Goal: Communication & Community: Answer question/provide support

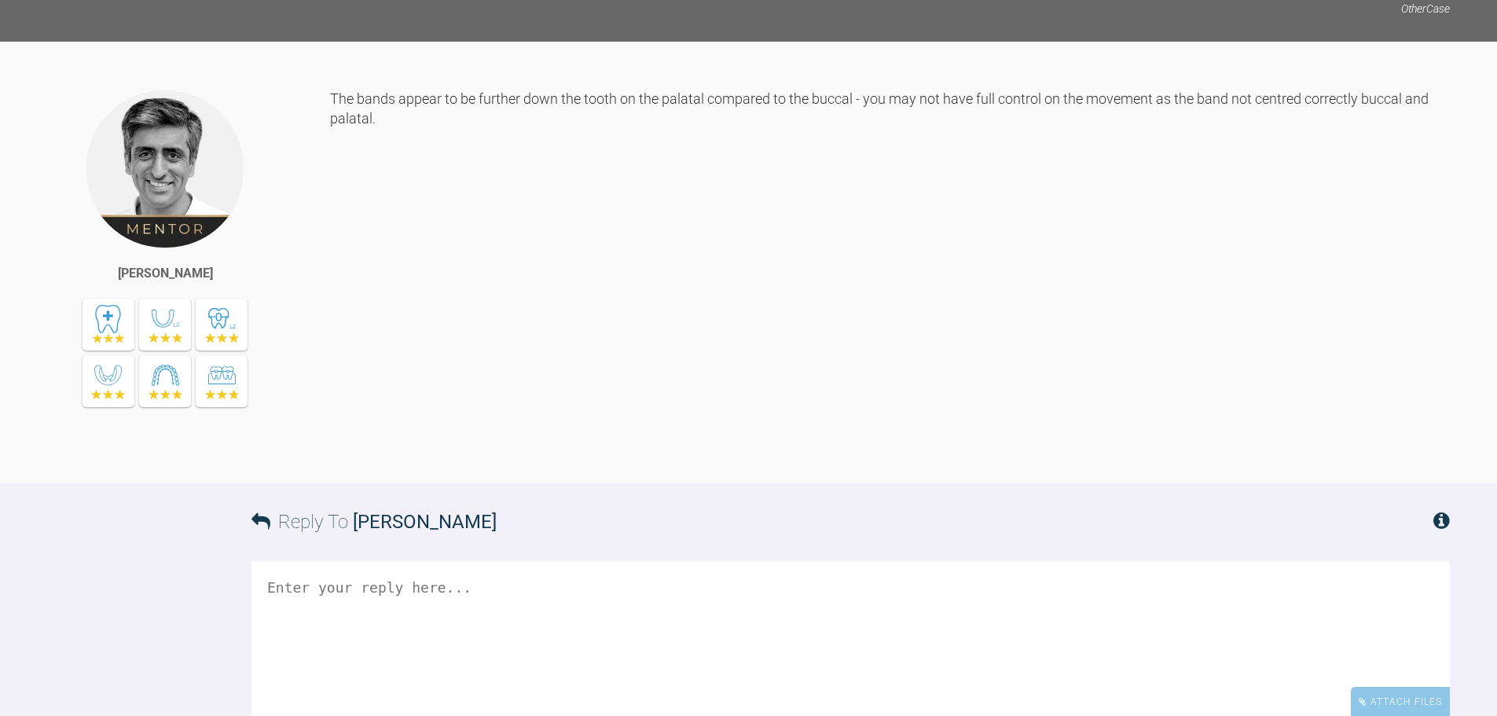
scroll to position [4151, 0]
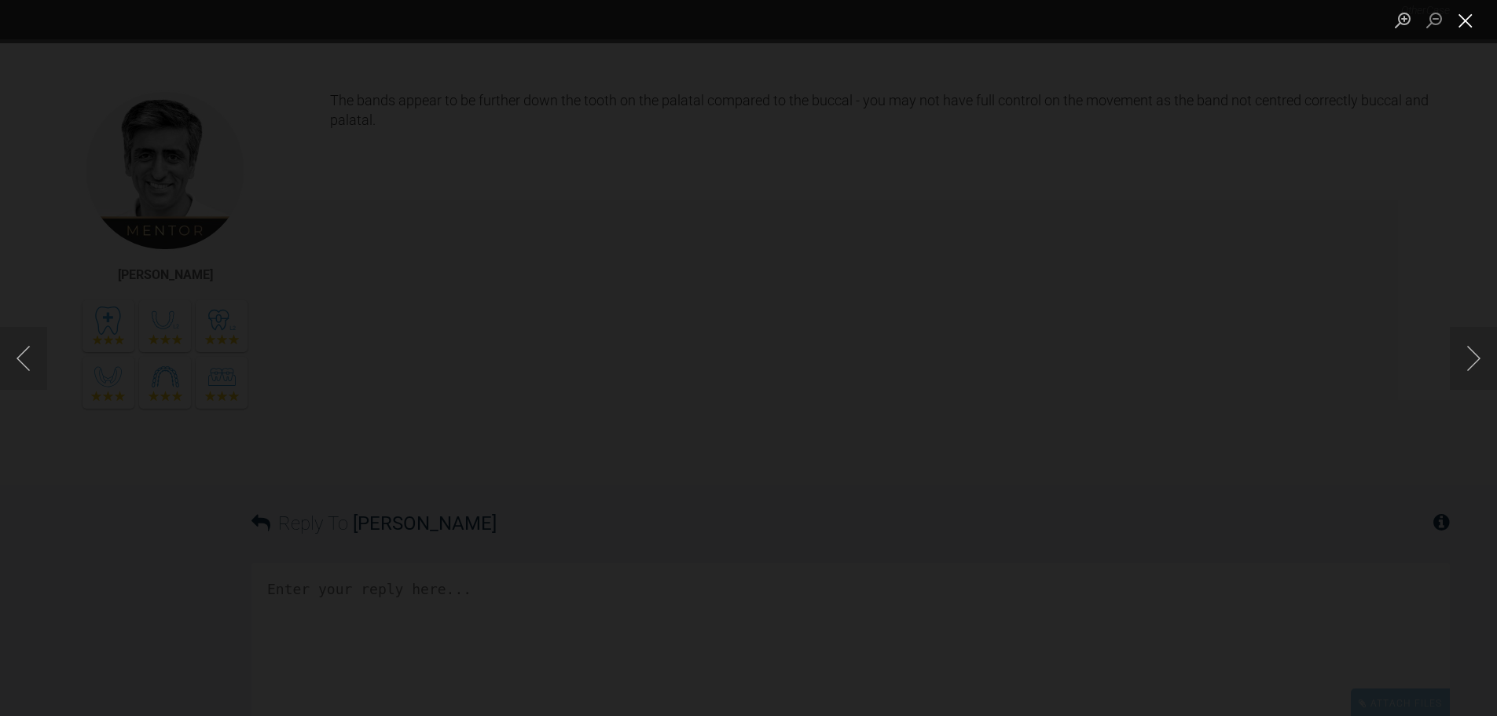
click at [1467, 31] on button "Close lightbox" at bounding box center [1465, 20] width 31 height 28
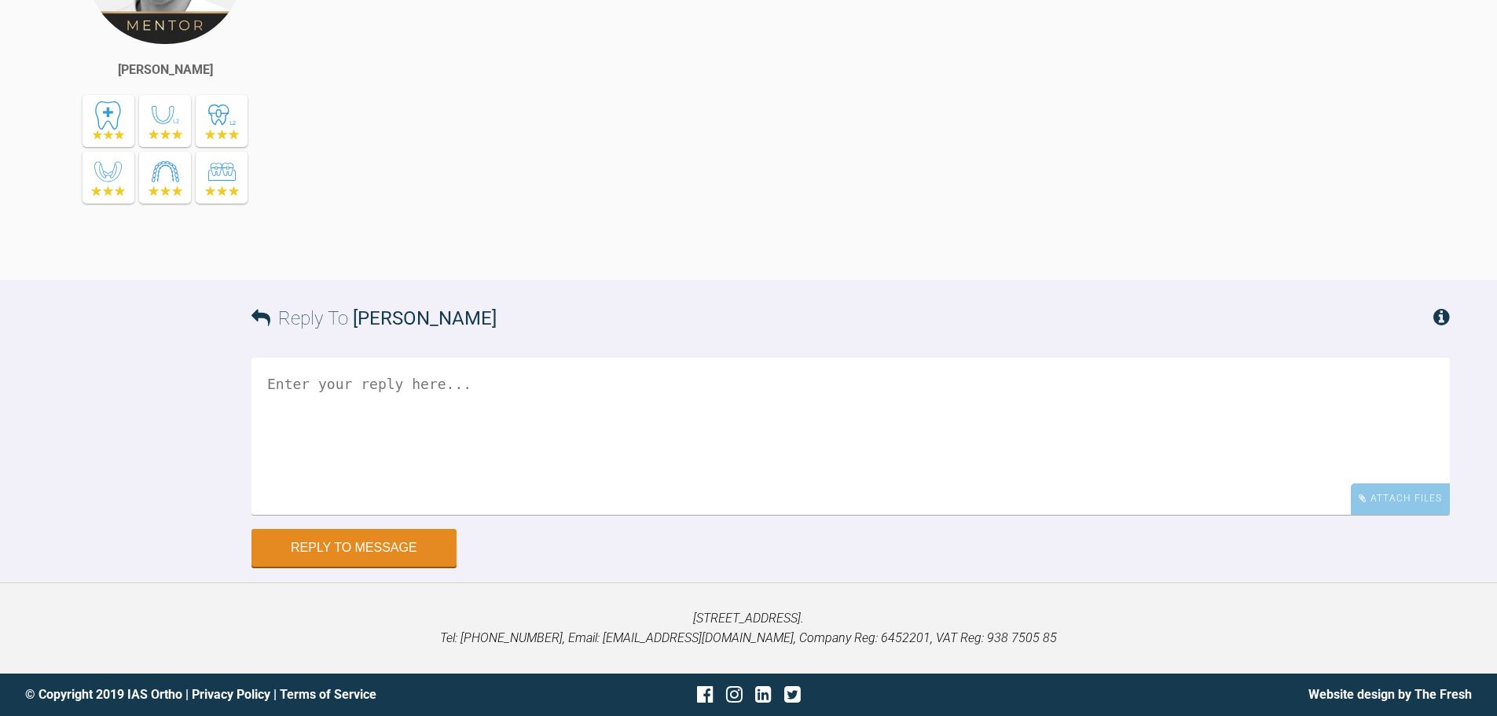
scroll to position [4465, 0]
drag, startPoint x: 1229, startPoint y: 351, endPoint x: 956, endPoint y: 401, distance: 277.4
click at [956, 256] on div "The bands appear to be further down the tooth on the palatal compared to the bu…" at bounding box center [890, 70] width 1120 height 371
click at [1373, 502] on div "Attach Files" at bounding box center [1400, 498] width 99 height 31
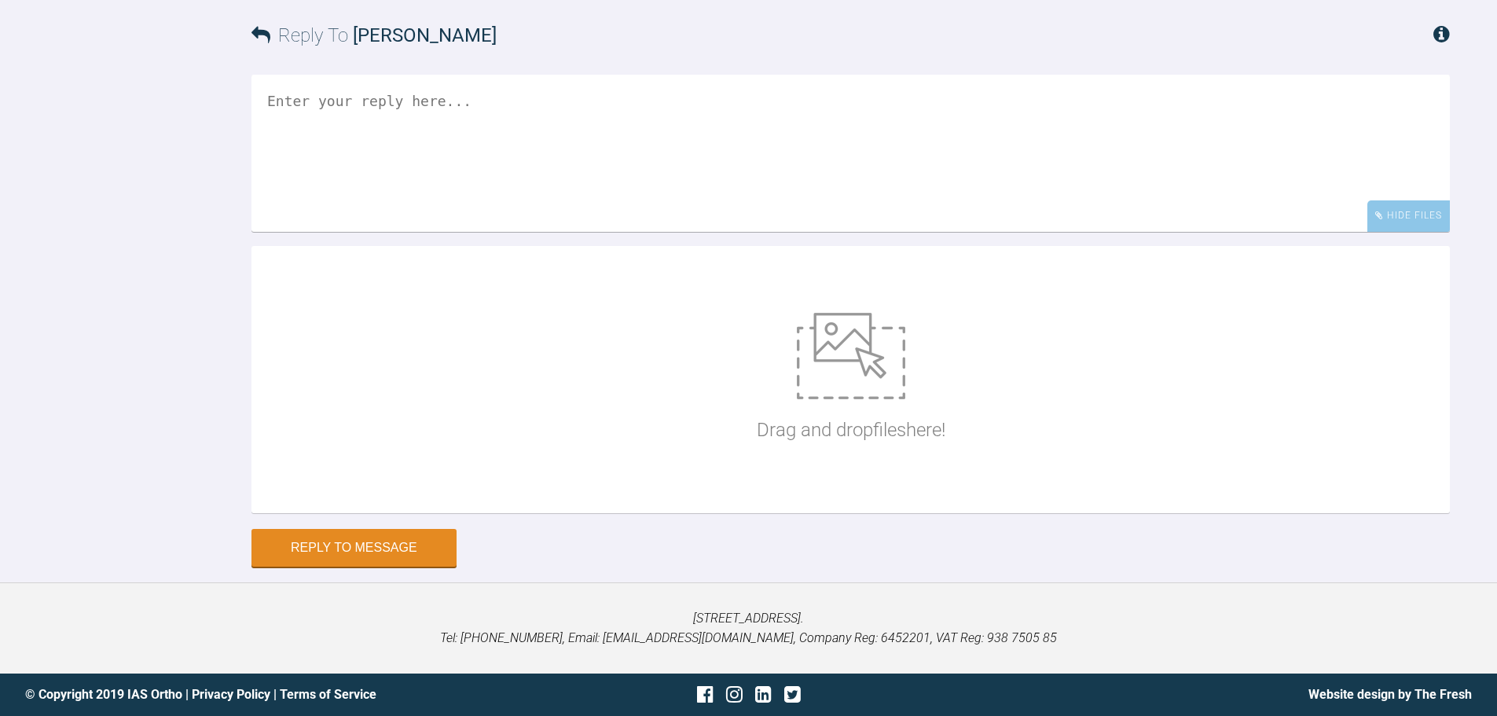
scroll to position [5063, 0]
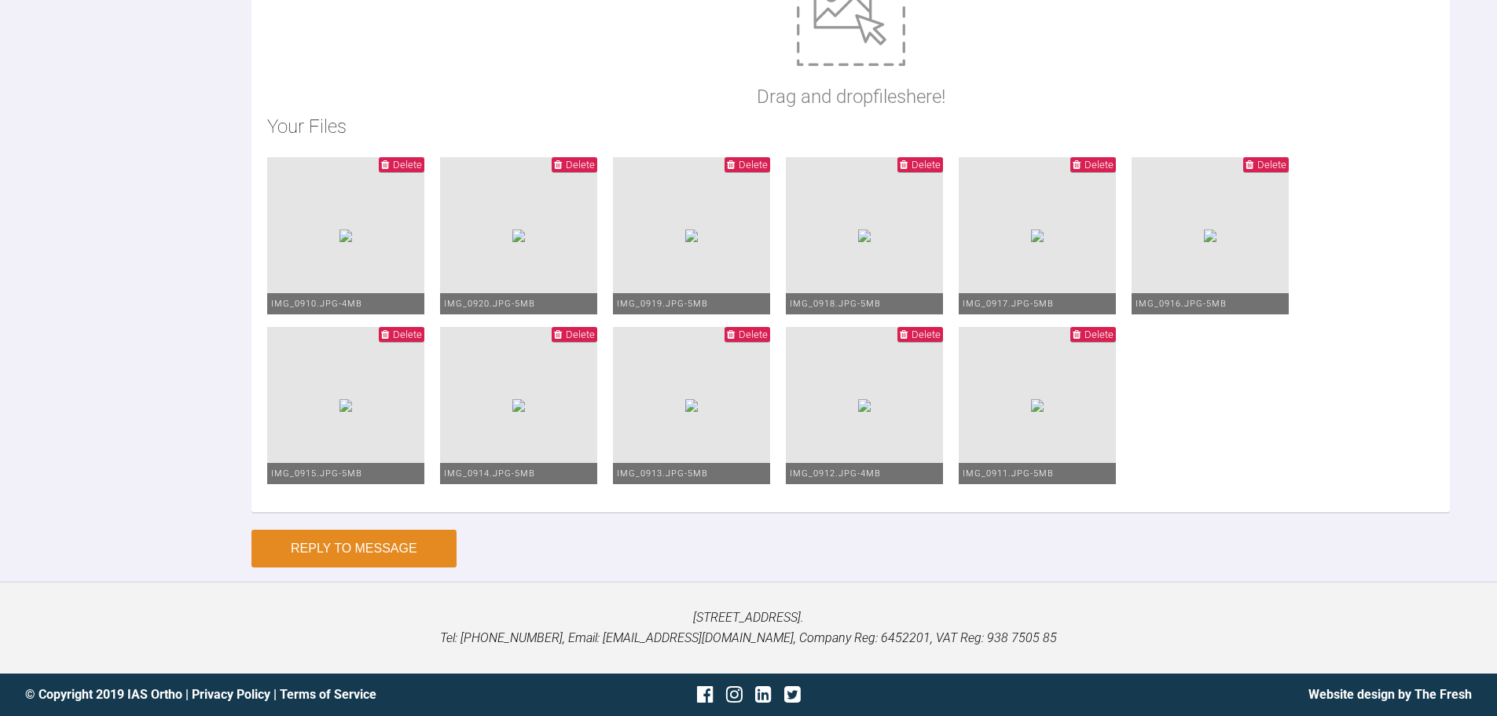
type textarea "Hi Asif, I have assessed today and repositioned the bands - expanding 1 molar w…"
click at [329, 564] on button "Reply to Message" at bounding box center [354, 549] width 205 height 38
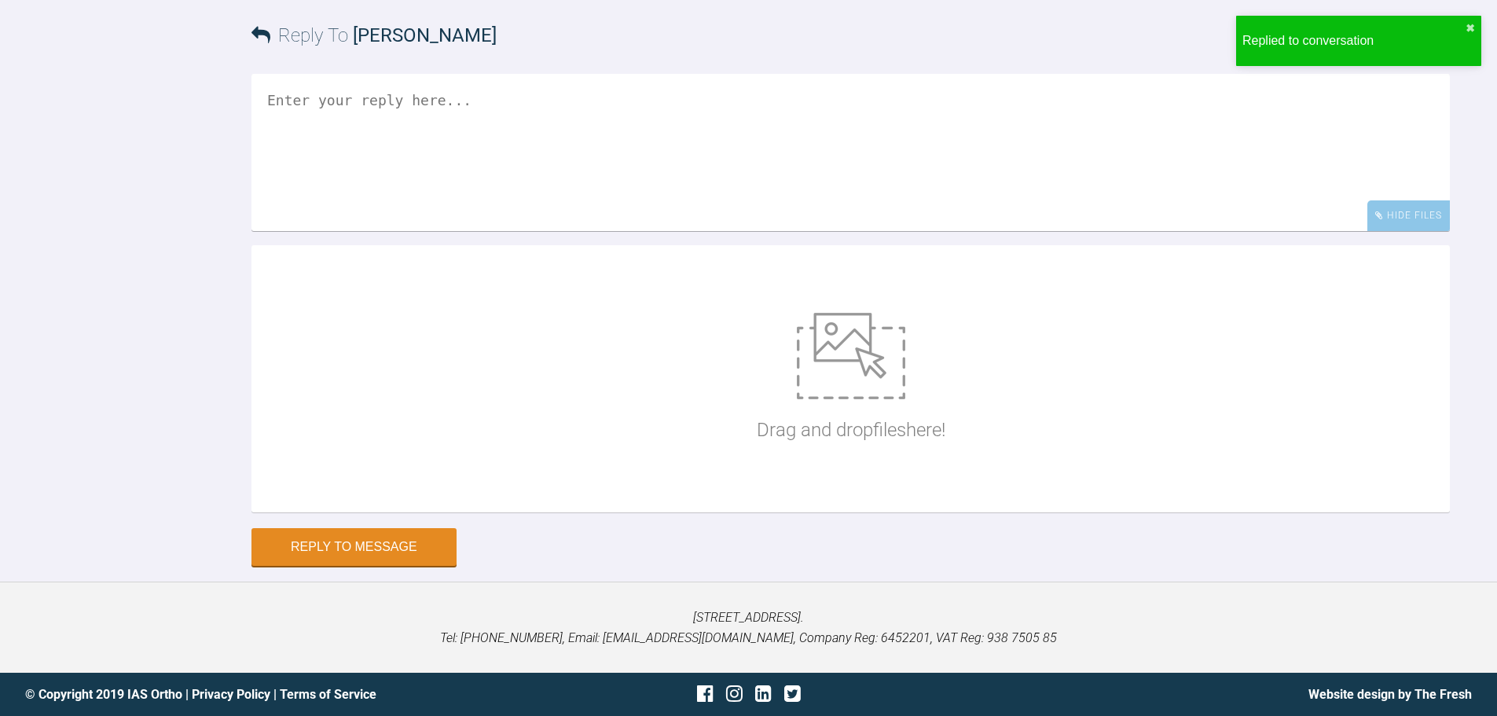
scroll to position [5304, 0]
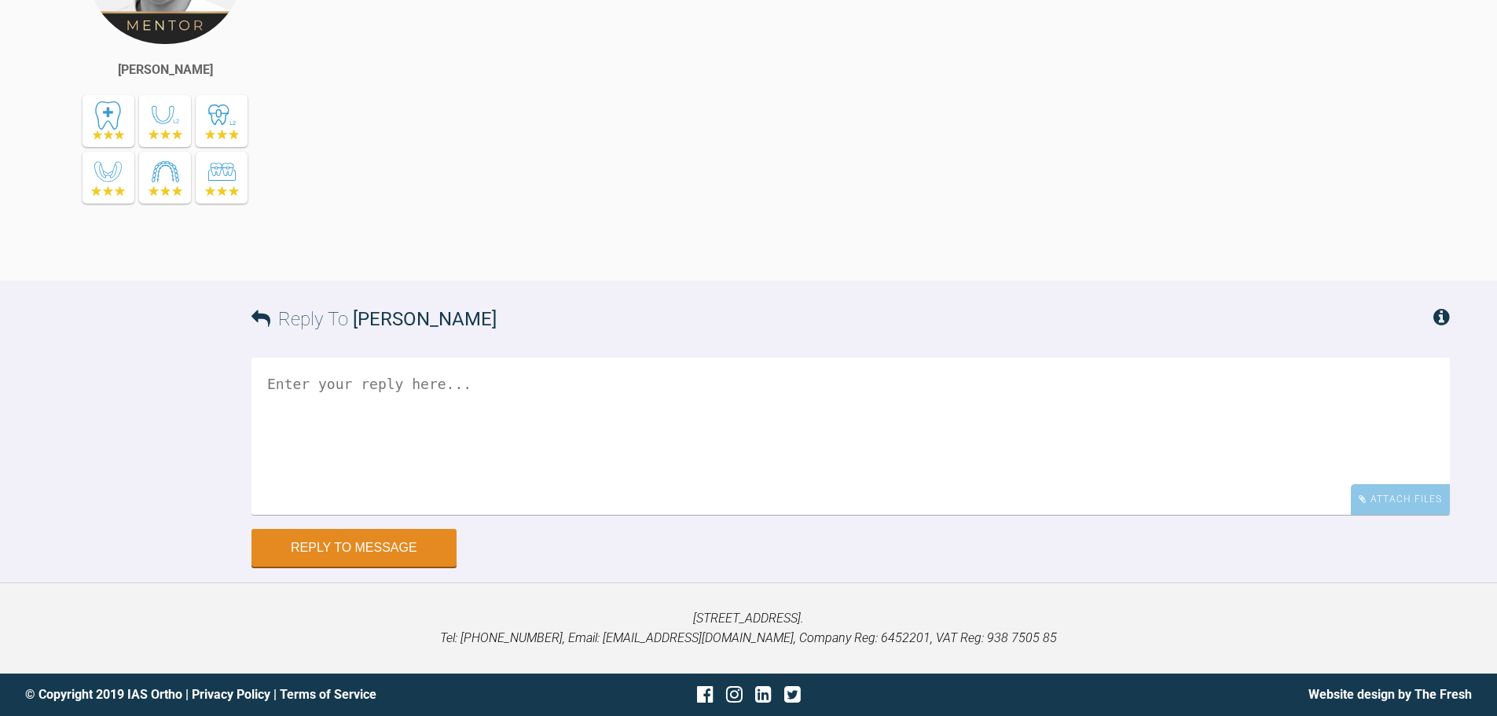
scroll to position [8145, 0]
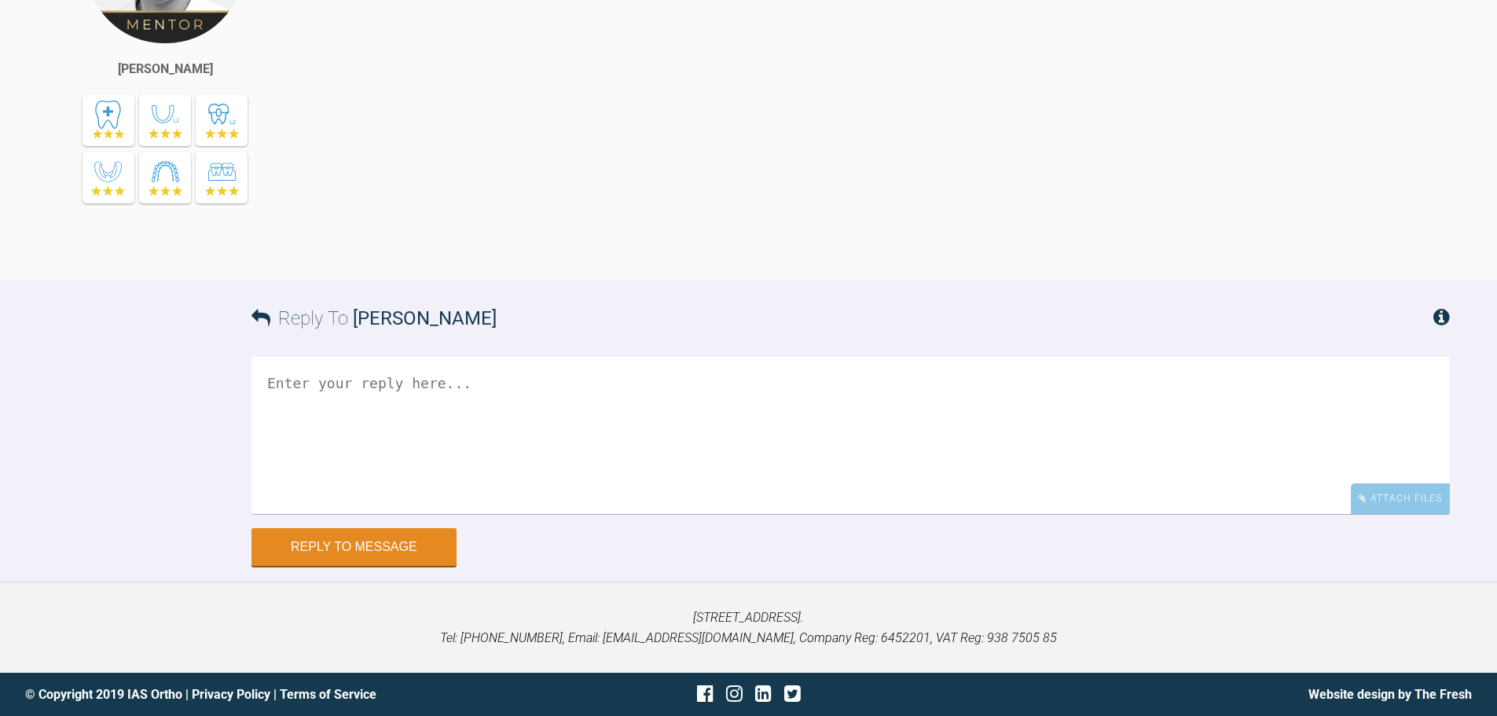
scroll to position [9074, 0]
drag, startPoint x: 565, startPoint y: 101, endPoint x: 842, endPoint y: 90, distance: 276.9
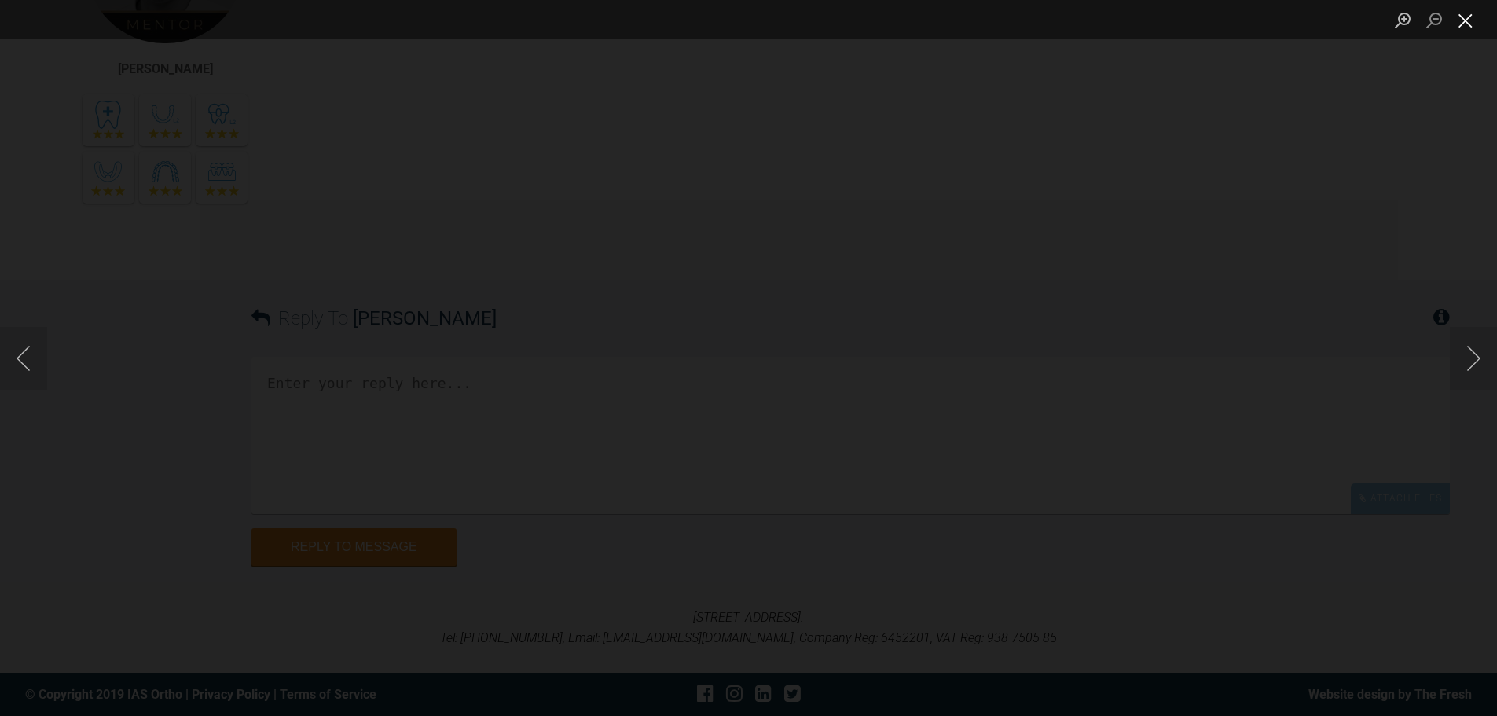
click at [1468, 24] on button "Close lightbox" at bounding box center [1465, 20] width 31 height 28
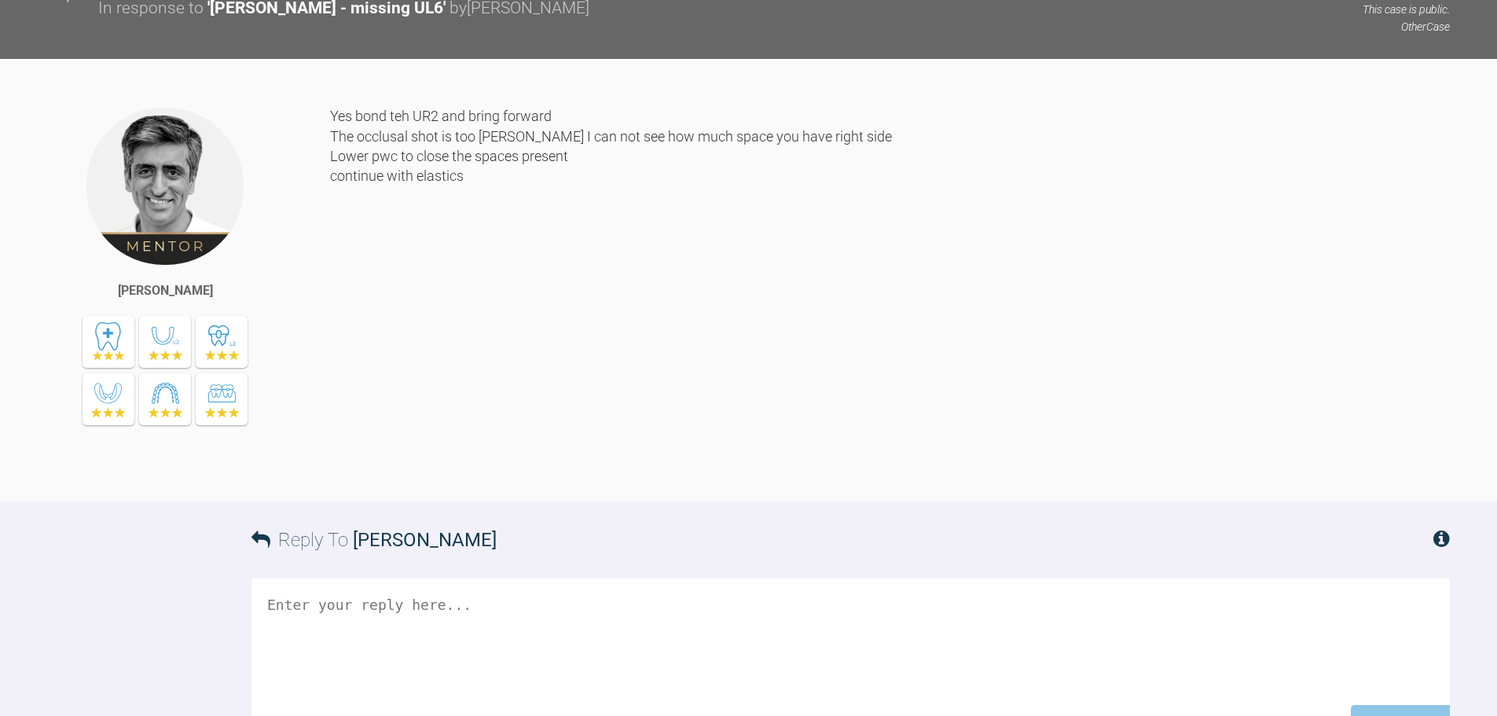
scroll to position [8445, 0]
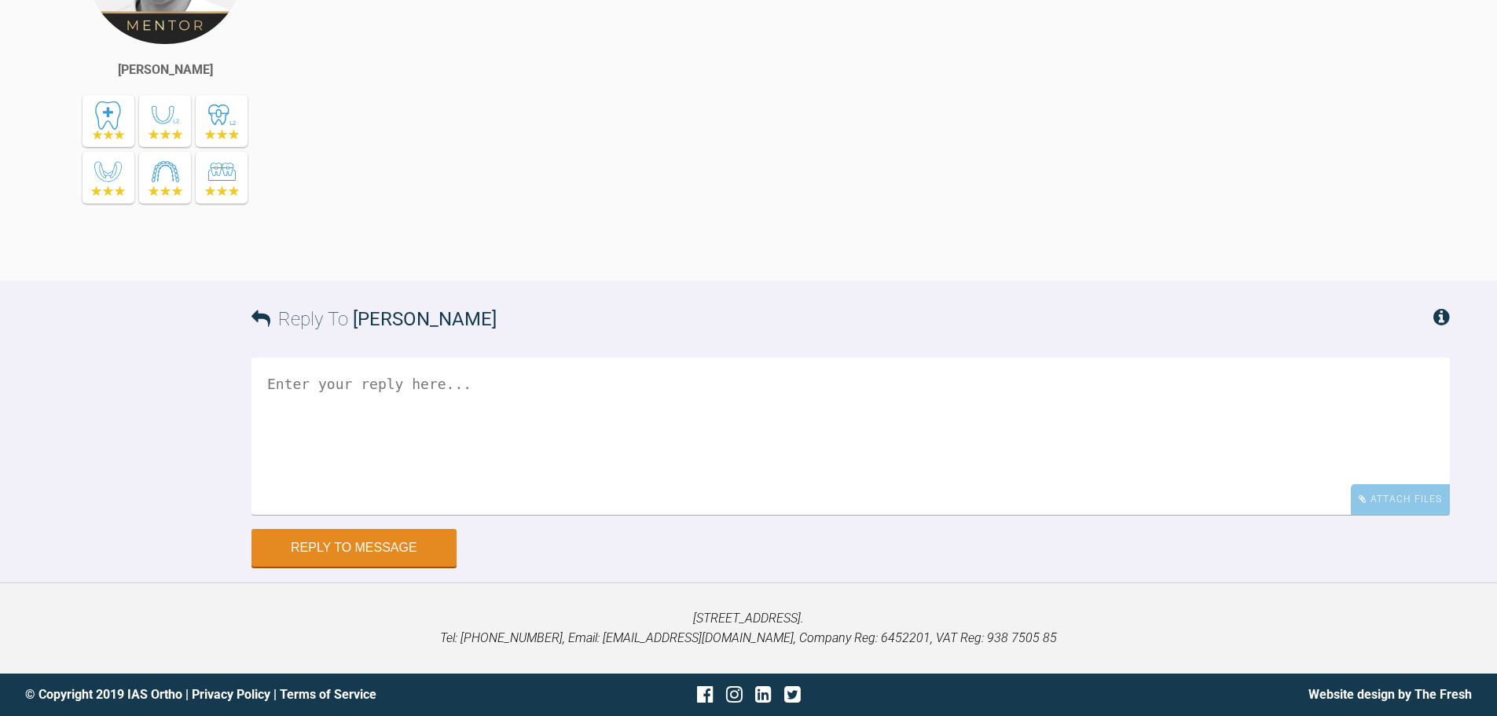
scroll to position [8398, 0]
click at [1424, 502] on div "Attach Files" at bounding box center [1400, 499] width 99 height 31
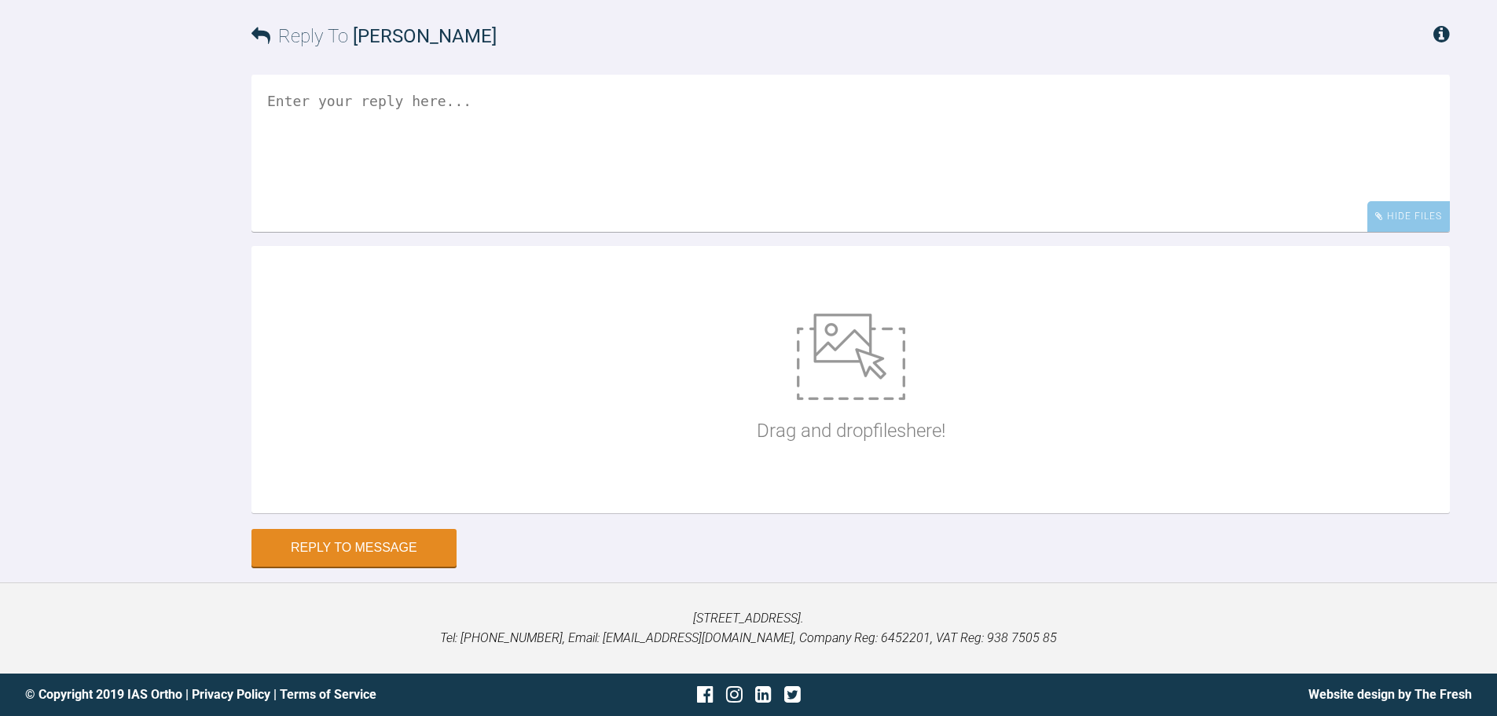
scroll to position [8681, 0]
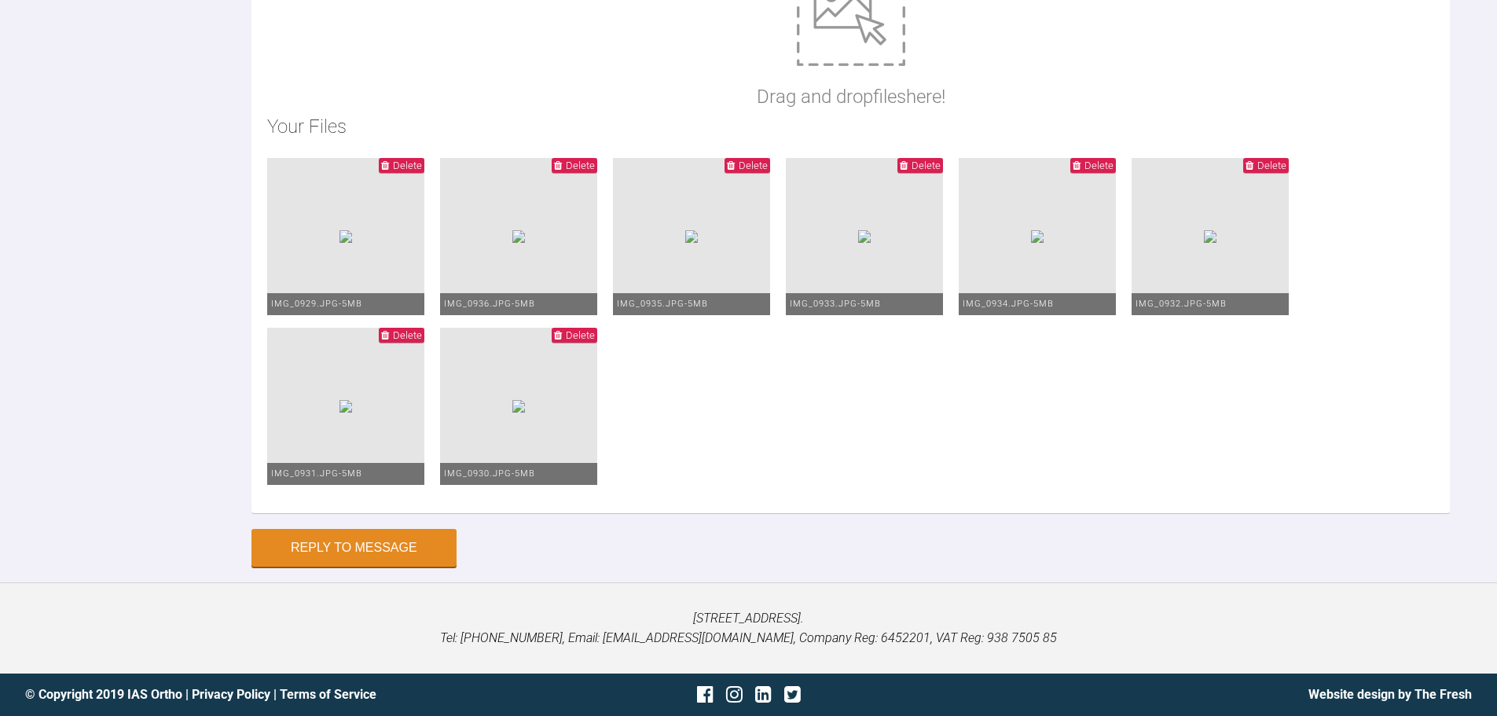
type textarea "Hi Asif, This is Lauren today. I have gone to 19*285 SS U+L at this stage with …"
click at [357, 557] on button "Reply to Message" at bounding box center [354, 550] width 205 height 38
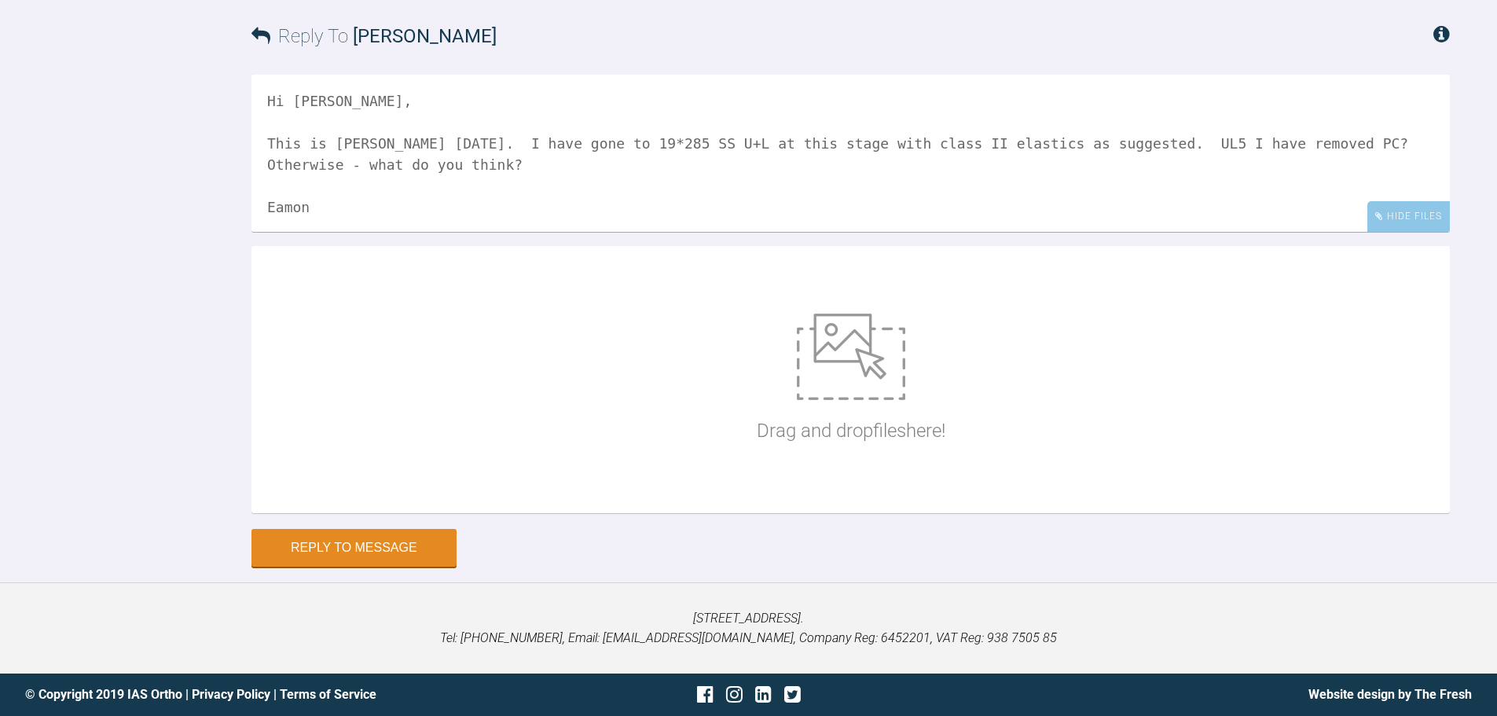
scroll to position [8922, 0]
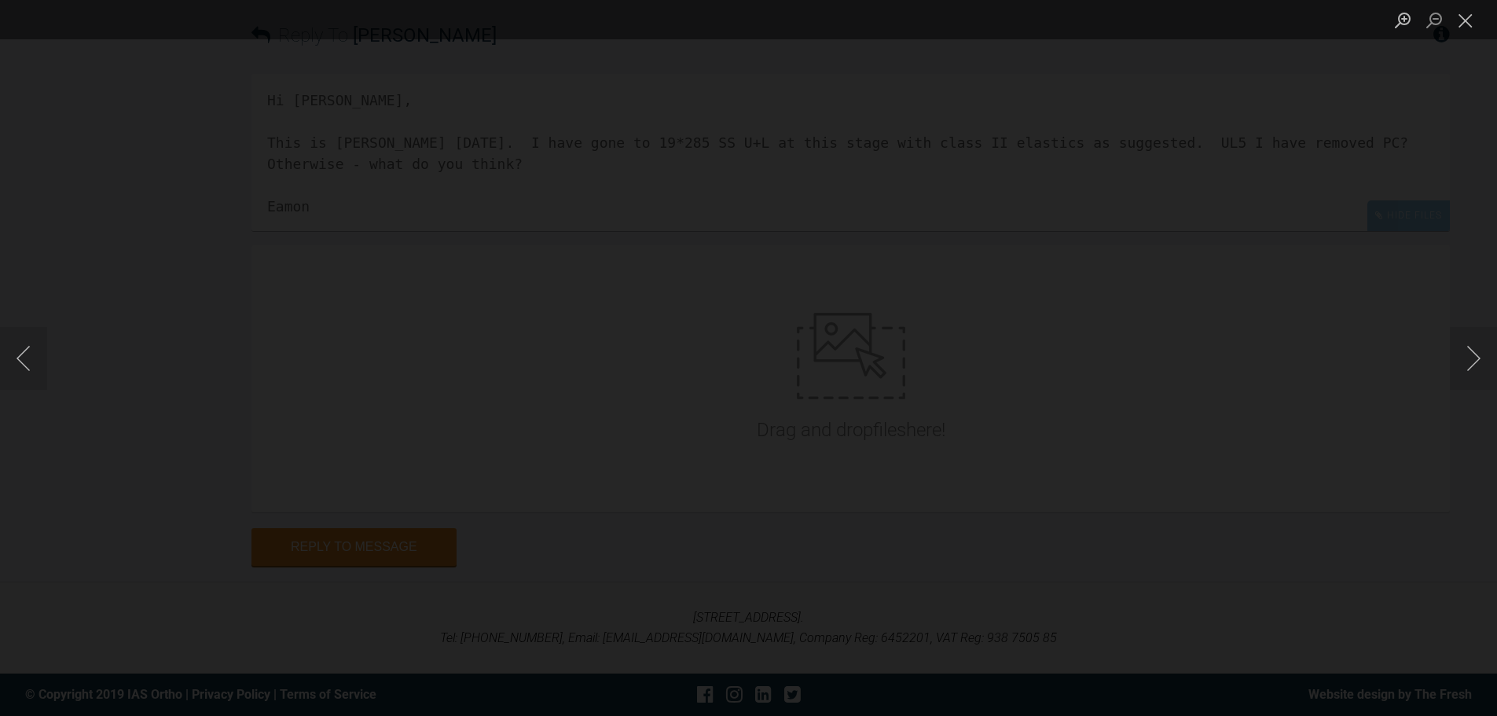
click at [1174, 368] on div "Lightbox" at bounding box center [748, 358] width 1497 height 716
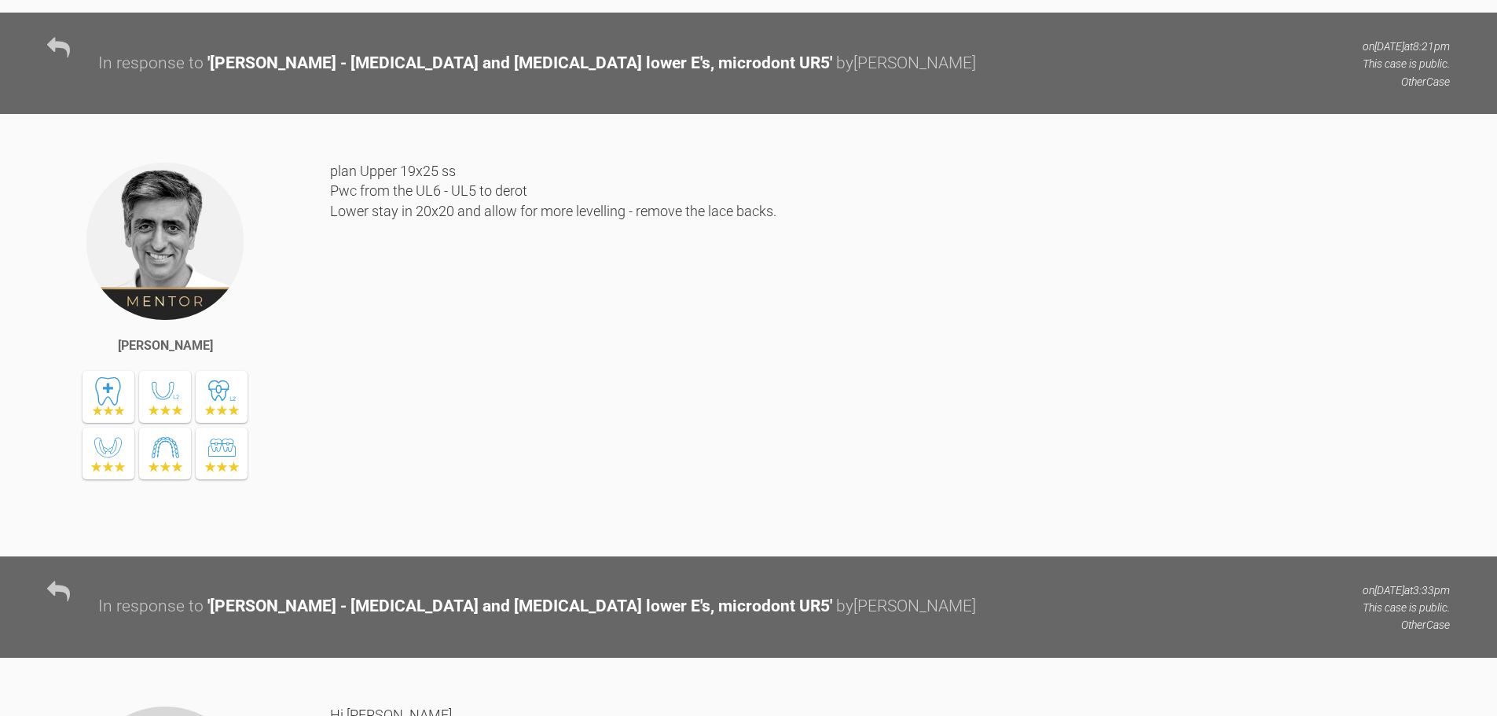
scroll to position [9301, 0]
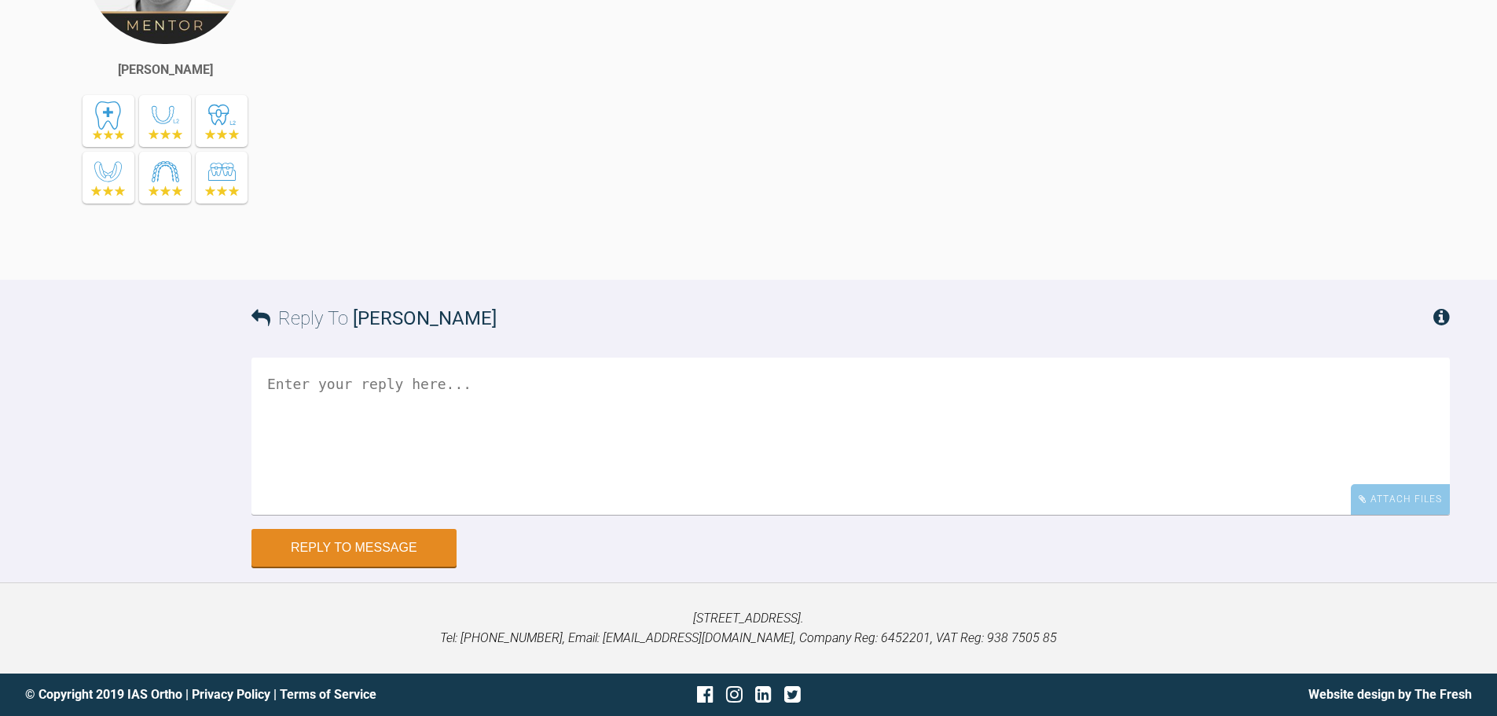
scroll to position [6284, 0]
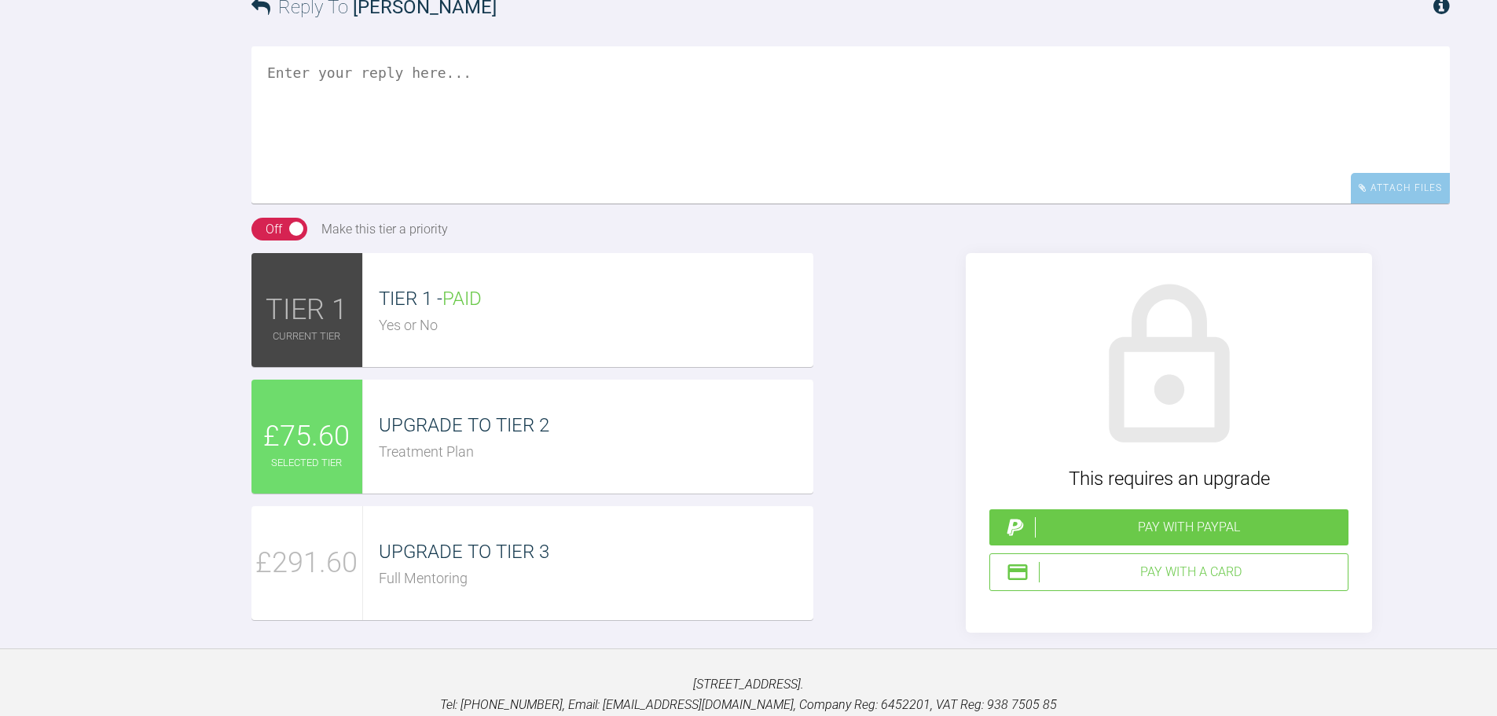
scroll to position [4319, 0]
